Goal: Share content: Share content

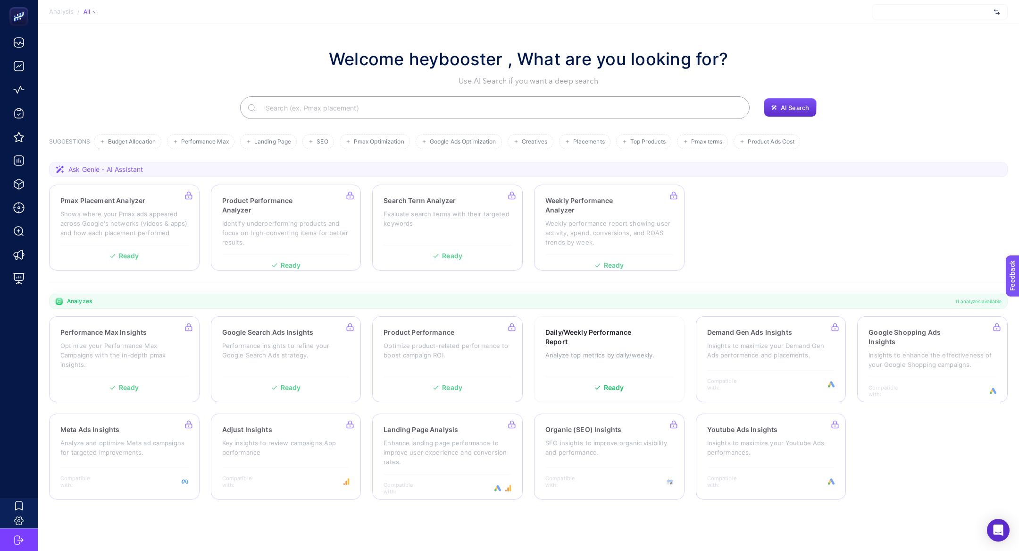
click at [936, 50] on div "Welcome heybooster , What are you looking for? Use AI Search if you want a deep…" at bounding box center [528, 66] width 959 height 41
click at [935, 11] on span "[URL][DOMAIN_NAME]" at bounding box center [935, 12] width 110 height 8
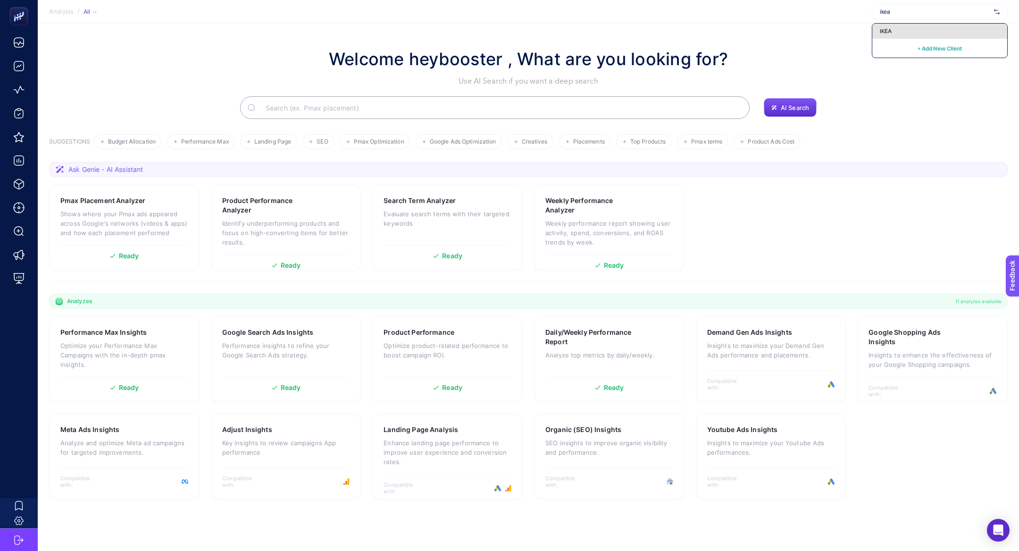
type input "ikea"
click at [942, 32] on div "IKEA" at bounding box center [940, 31] width 135 height 15
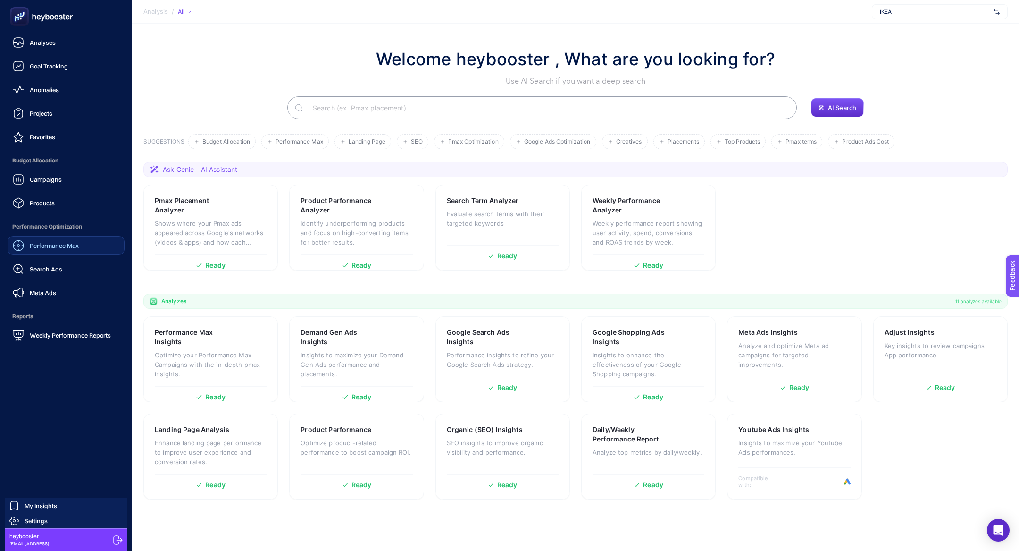
click at [61, 252] on link "Performance Max" at bounding box center [66, 245] width 117 height 19
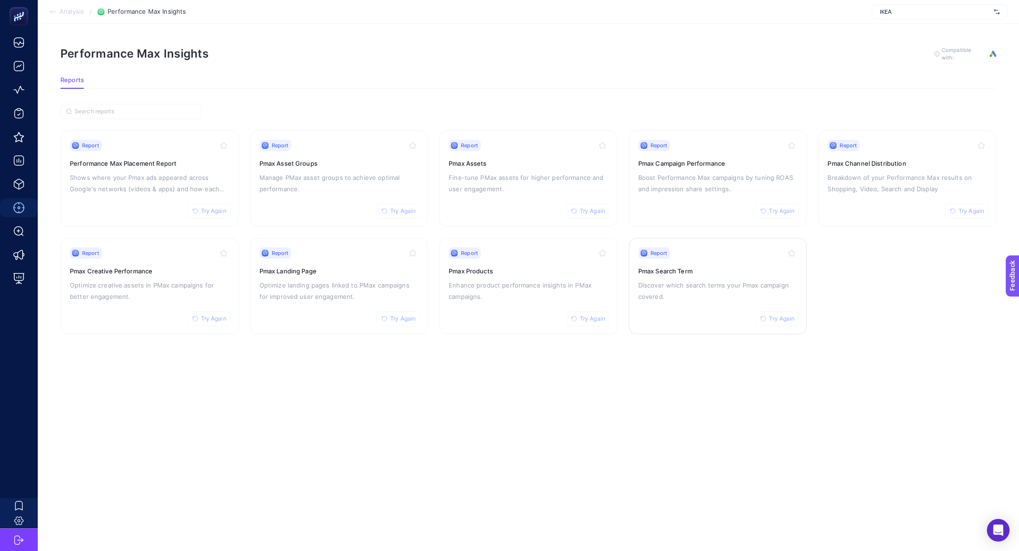
click at [671, 297] on p "Discover which search terms your Pmax campaign covered." at bounding box center [717, 290] width 159 height 23
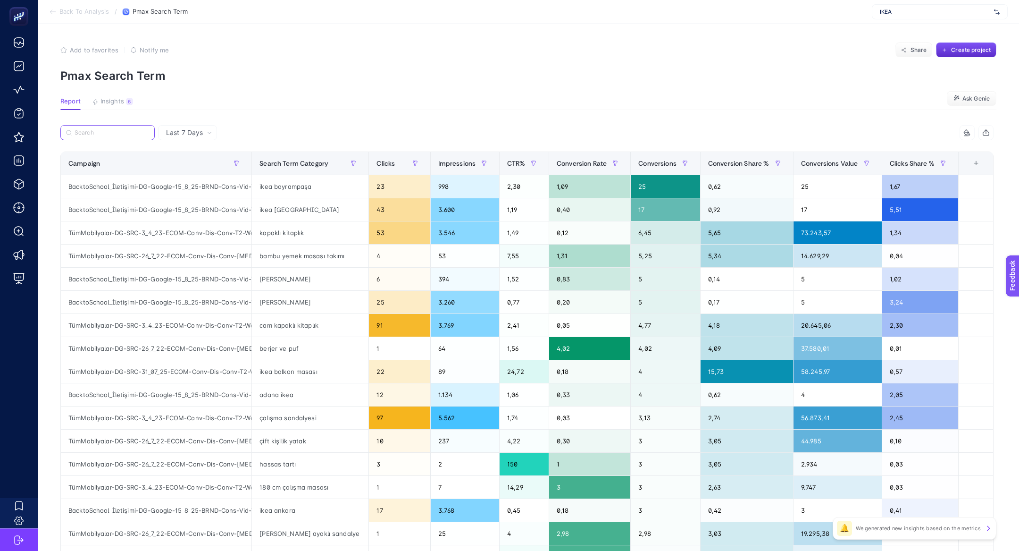
click at [79, 130] on input "Search" at bounding box center [112, 132] width 75 height 7
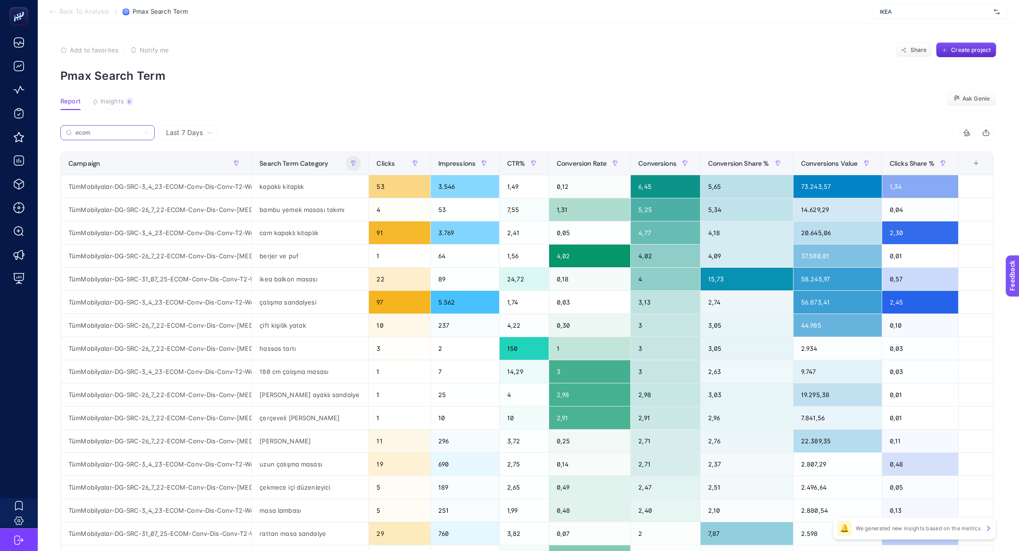
type input "ecom"
click at [239, 162] on icon "button" at bounding box center [237, 163] width 4 height 5
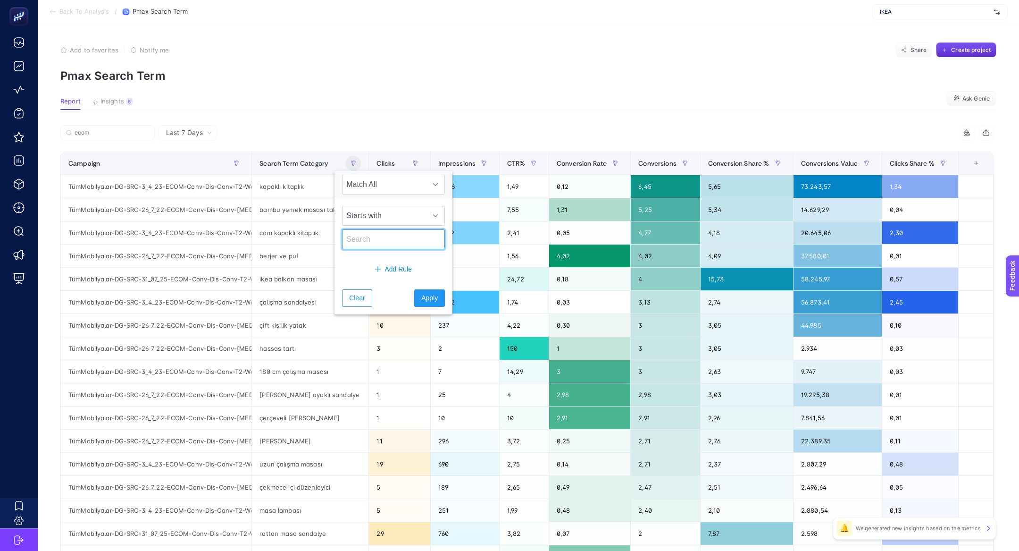
click at [395, 238] on input "text" at bounding box center [393, 239] width 103 height 20
type input "ikea"
click at [421, 298] on span "Apply" at bounding box center [429, 298] width 17 height 10
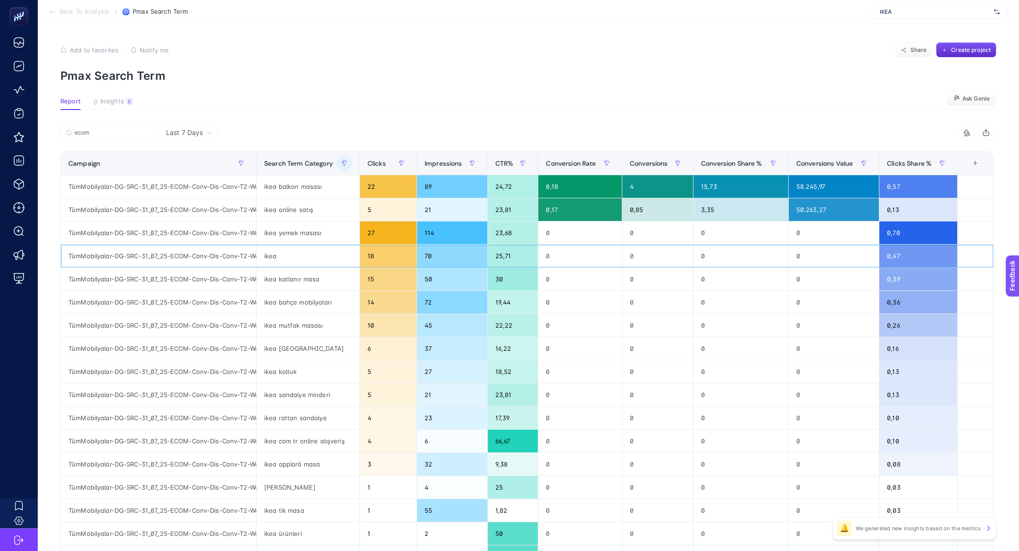
click at [211, 250] on div "TümMobilyalar-DG-SRC-31_07_25-ECOM-Conv-Dis-Conv-T2-Web-PMAX-YazÜrünleri" at bounding box center [158, 255] width 195 height 23
drag, startPoint x: 213, startPoint y: 255, endPoint x: 256, endPoint y: 255, distance: 42.9
click at [256, 429] on tr "TümMobilyalar-DG-SRC-31_07_25-ECOM-Conv-Dis-Conv-T2-Web-PMAX-YazÜrünleri ikea 1…" at bounding box center [527, 440] width 933 height 23
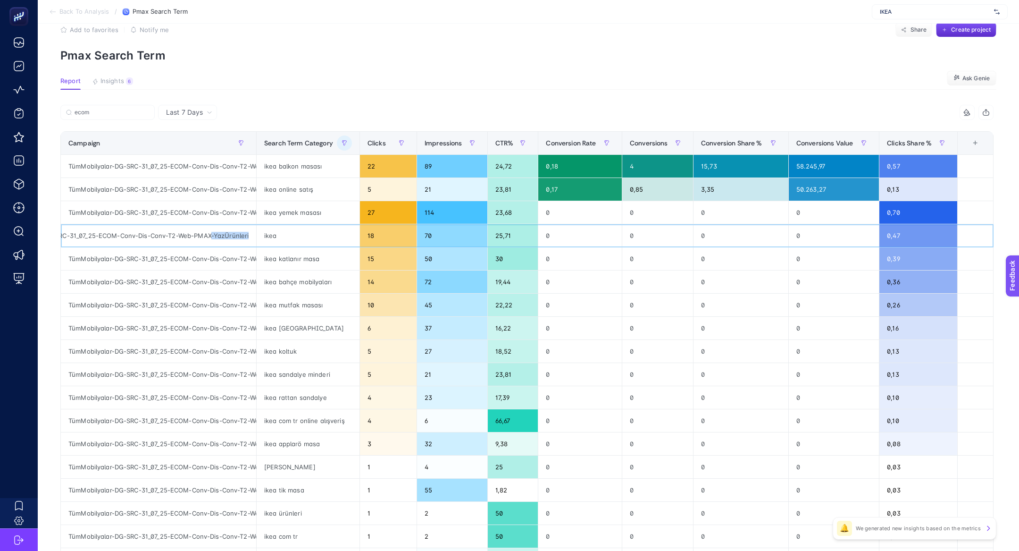
scroll to position [0, 0]
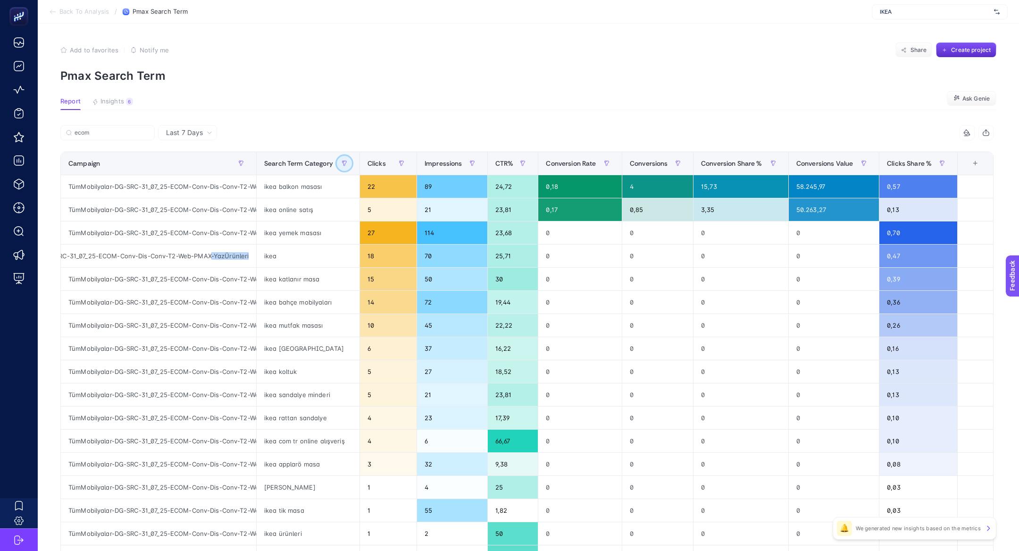
click at [340, 163] on button "button" at bounding box center [344, 163] width 15 height 15
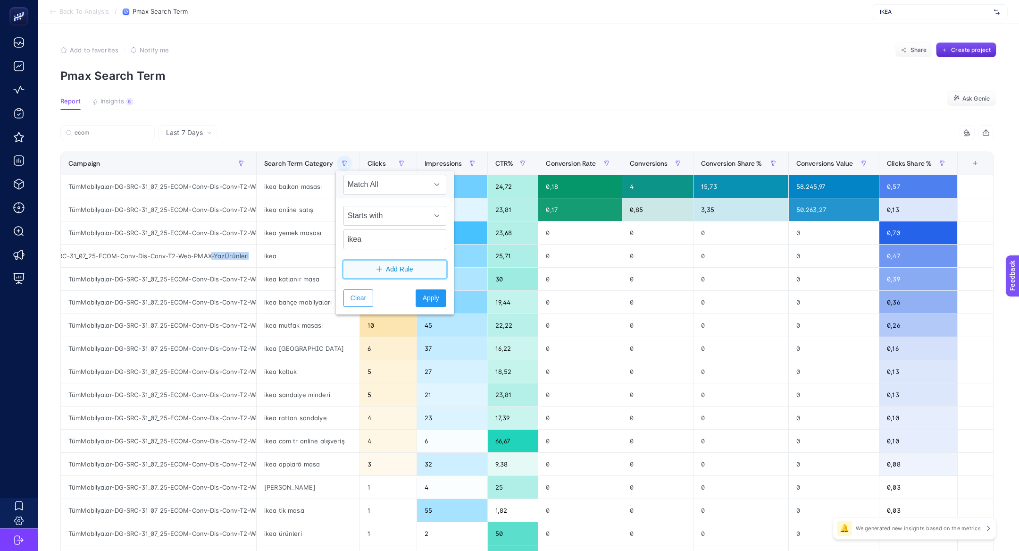
click at [385, 274] on button "Add Rule" at bounding box center [395, 268] width 103 height 17
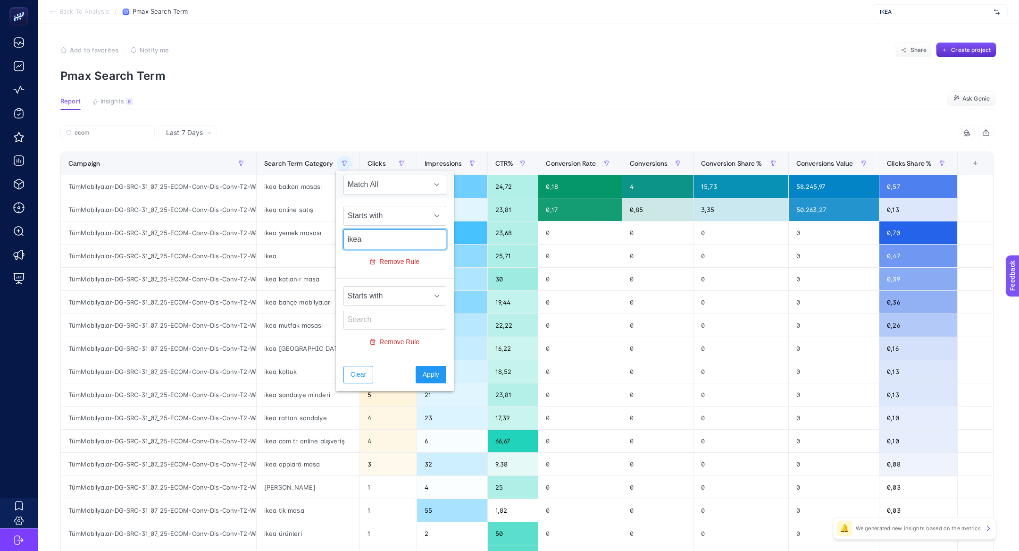
drag, startPoint x: 351, startPoint y: 241, endPoint x: 342, endPoint y: 241, distance: 9.4
click at [342, 278] on div "Starts with ikea Remove Rule" at bounding box center [395, 318] width 118 height 80
type input "ıkea"
click at [423, 374] on span "Apply" at bounding box center [431, 374] width 17 height 10
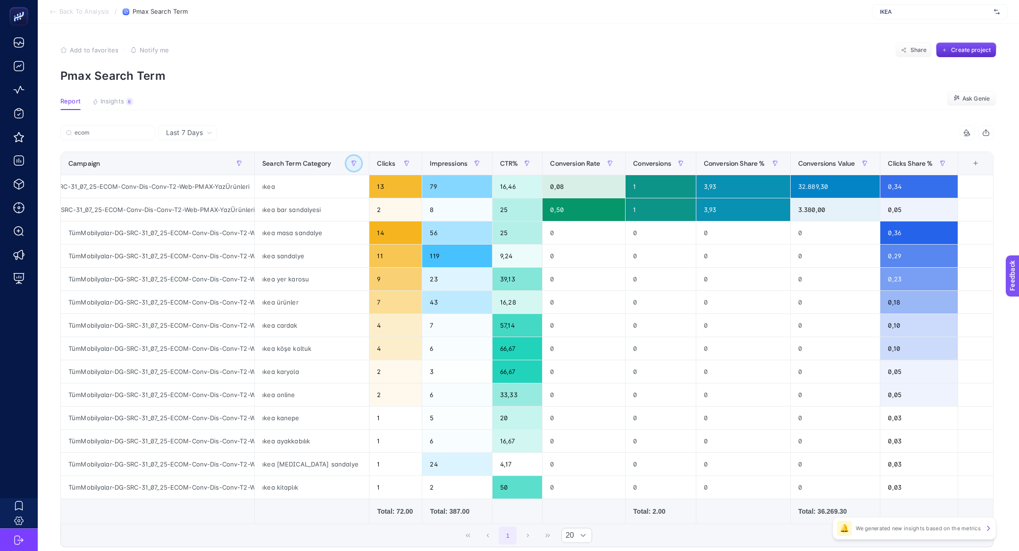
scroll to position [0, 71]
click at [215, 186] on div "TümMobilyalar-DG-SRC-31_07_25-ECOM-Conv-Dis-Conv-T2-Web-PMAX-YazÜrünleri" at bounding box center [157, 186] width 193 height 23
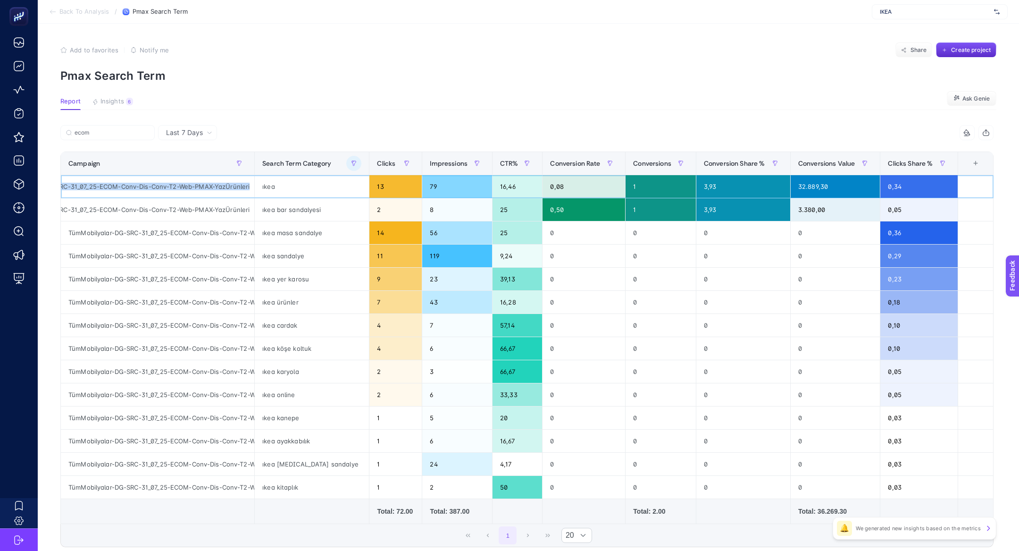
click at [215, 186] on div "TümMobilyalar-DG-SRC-31_07_25-ECOM-Conv-Dis-Conv-T2-Web-PMAX-YazÜrünleri" at bounding box center [157, 186] width 193 height 23
copy tr "TümMobilyalar-DG-SRC-31_07_25-ECOM-Conv-Dis-Conv-T2-Web-PMAX-YazÜrünleri"
click at [356, 58] on section "Add to favorites false Notify me Share Create project Pmax Search Term" at bounding box center [528, 62] width 936 height 40
click at [915, 51] on span "Share" at bounding box center [919, 50] width 17 height 8
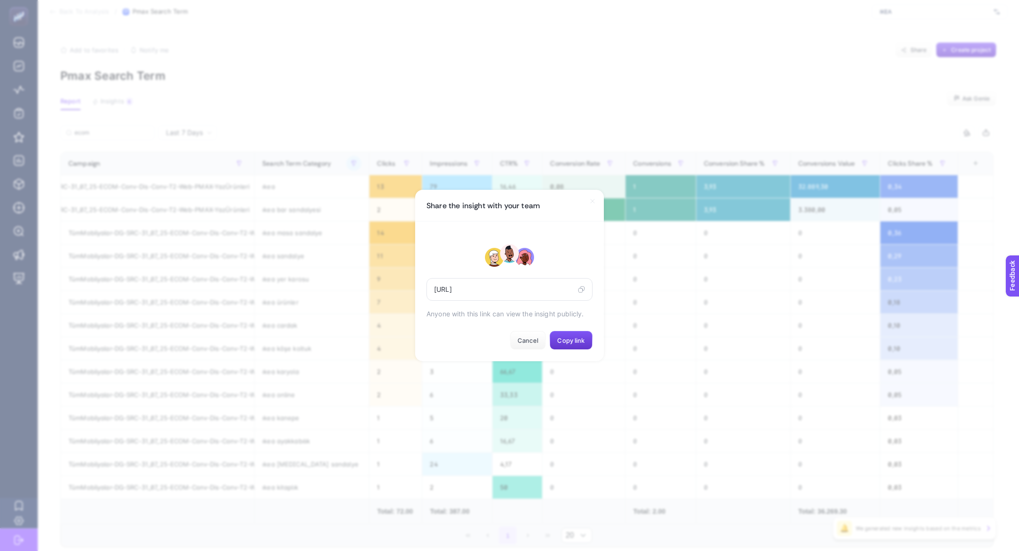
click at [572, 343] on span "Copy link" at bounding box center [570, 340] width 27 height 8
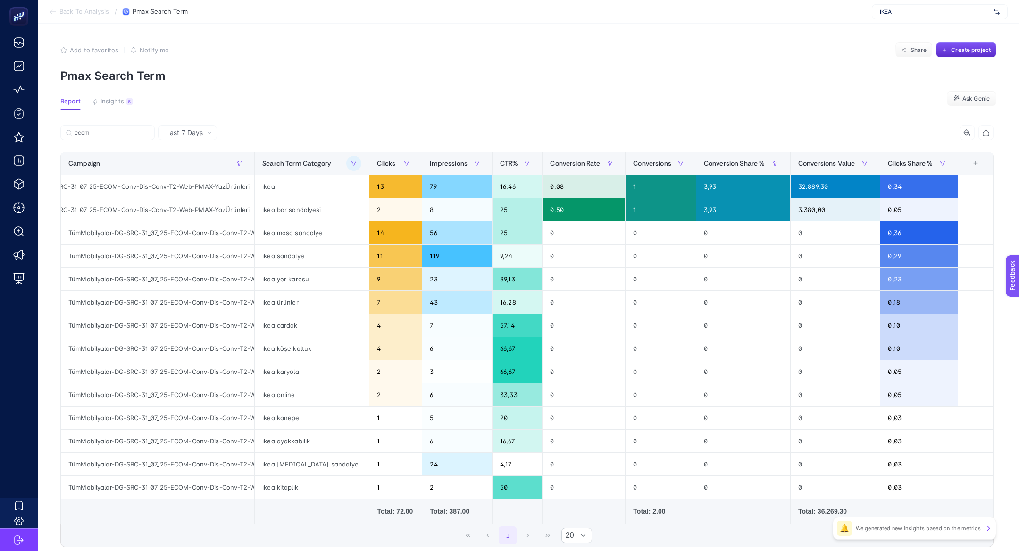
click at [531, 84] on article "Add to favorites false Notify me Share Create project Pmax Search Term Report I…" at bounding box center [529, 323] width 982 height 599
click at [906, 22] on section "Back To Analysis / Pmax Search Term IKEA" at bounding box center [529, 12] width 982 height 24
click at [903, 10] on span "IKEA" at bounding box center [935, 12] width 110 height 8
type input "hatem"
click at [882, 35] on div "[URL][DOMAIN_NAME]" at bounding box center [940, 31] width 135 height 15
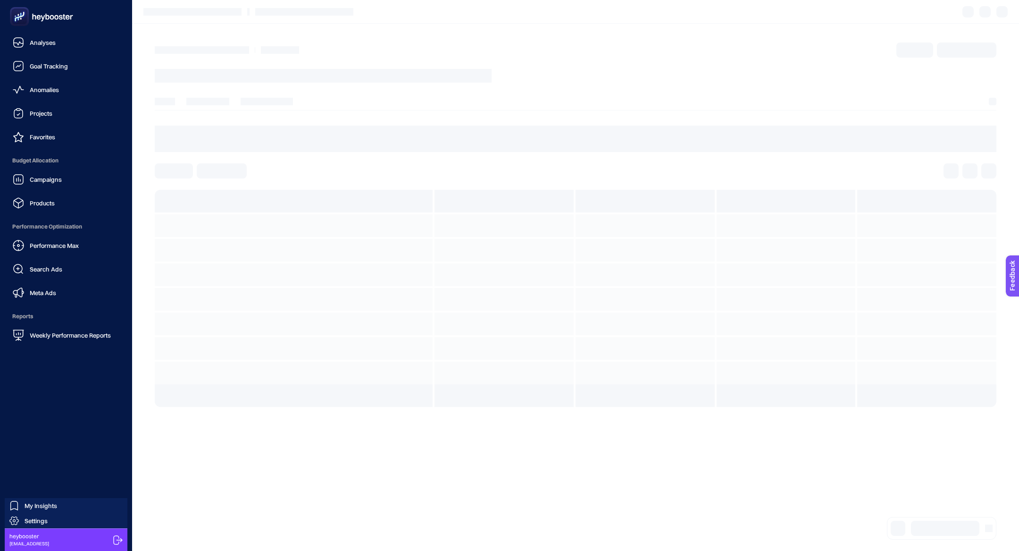
click at [19, 22] on rect at bounding box center [20, 17] width 16 height 16
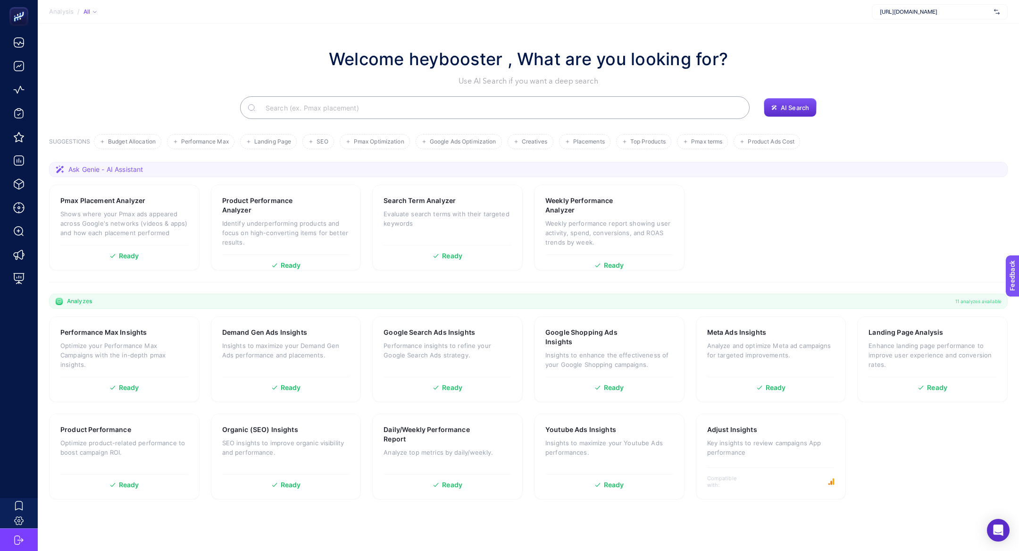
click at [944, 11] on span "[URL][DOMAIN_NAME]" at bounding box center [935, 12] width 110 height 8
